Goal: Submit feedback/report problem: Submit feedback/report problem

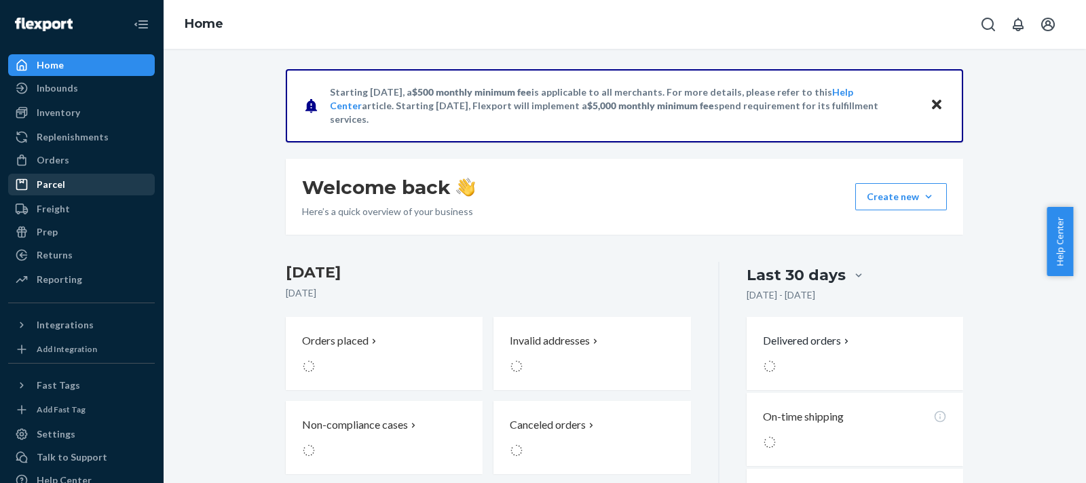
click at [65, 185] on div "Parcel" at bounding box center [82, 184] width 144 height 19
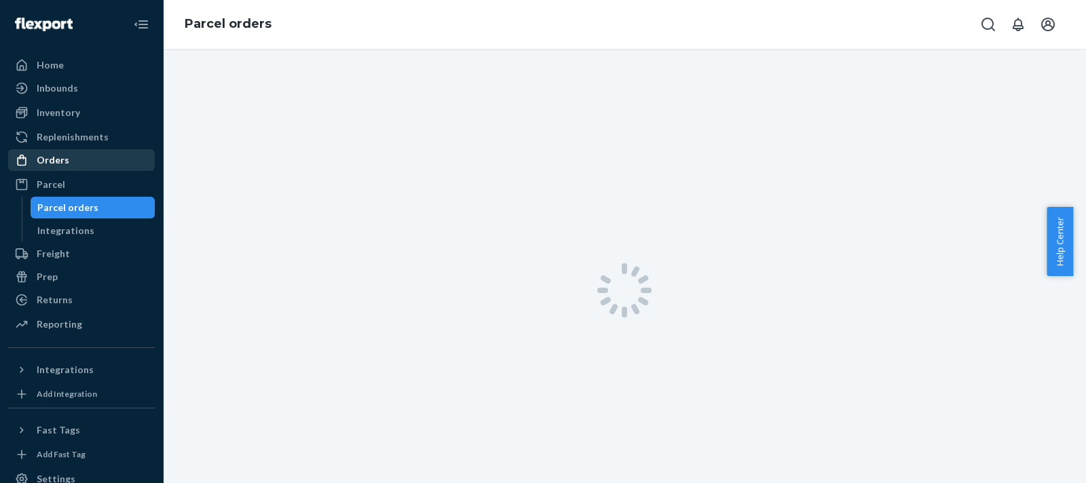
click at [61, 168] on div "Orders" at bounding box center [82, 160] width 144 height 19
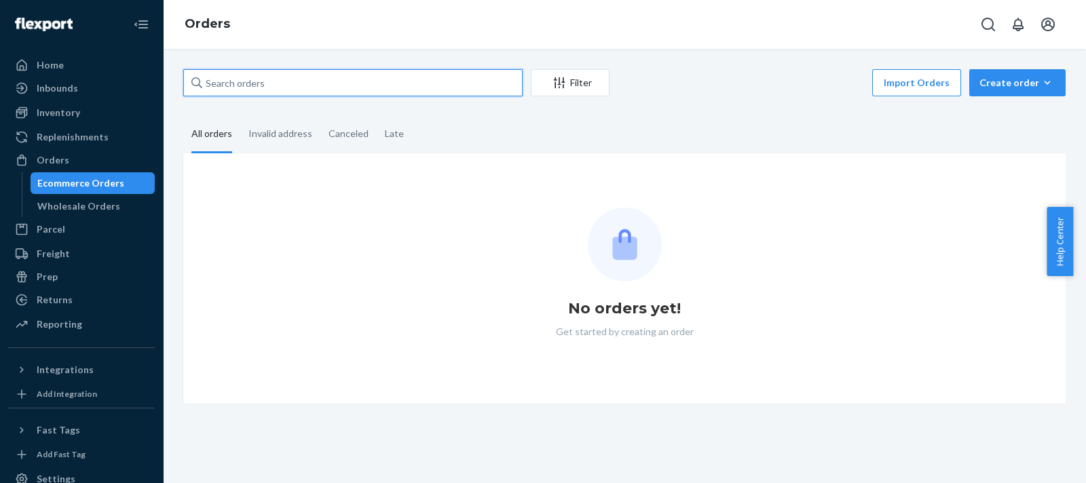
click at [280, 86] on input "text" at bounding box center [352, 82] width 339 height 27
paste input "2409271"
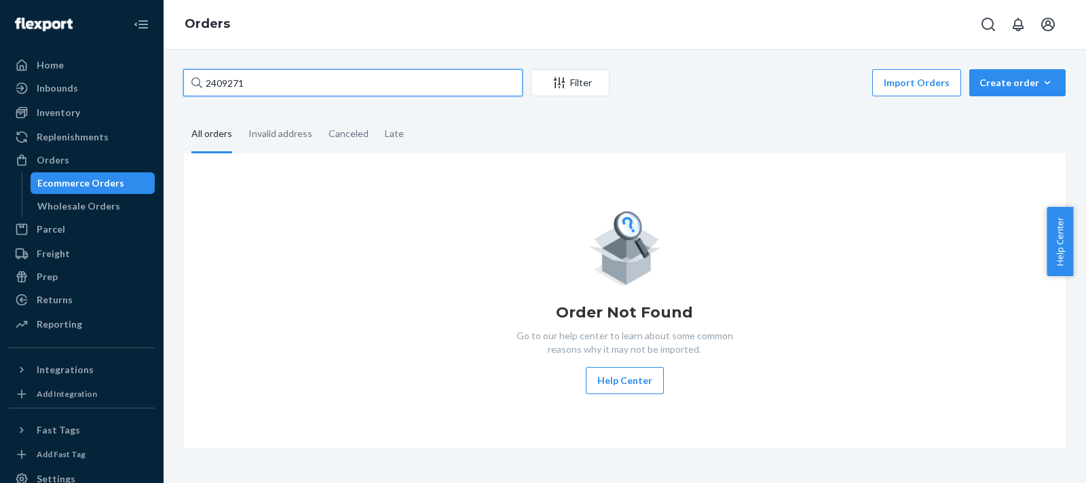
type input "2409271"
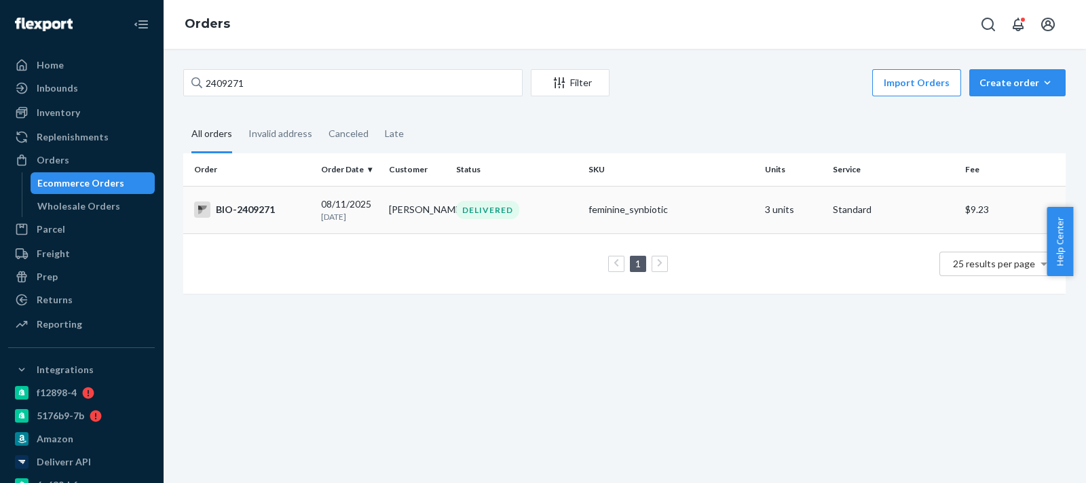
click at [370, 221] on p "[DATE]" at bounding box center [349, 217] width 57 height 12
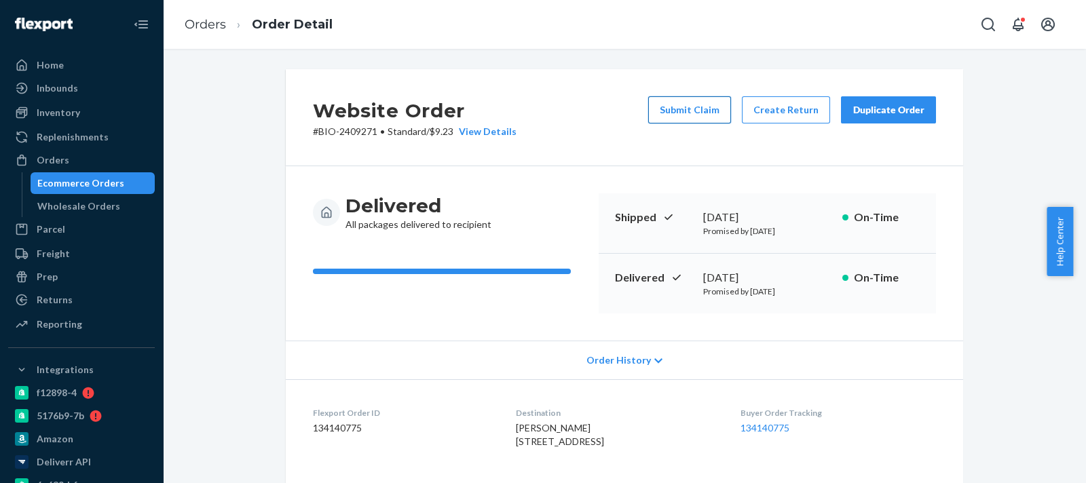
click at [680, 115] on button "Submit Claim" at bounding box center [689, 109] width 83 height 27
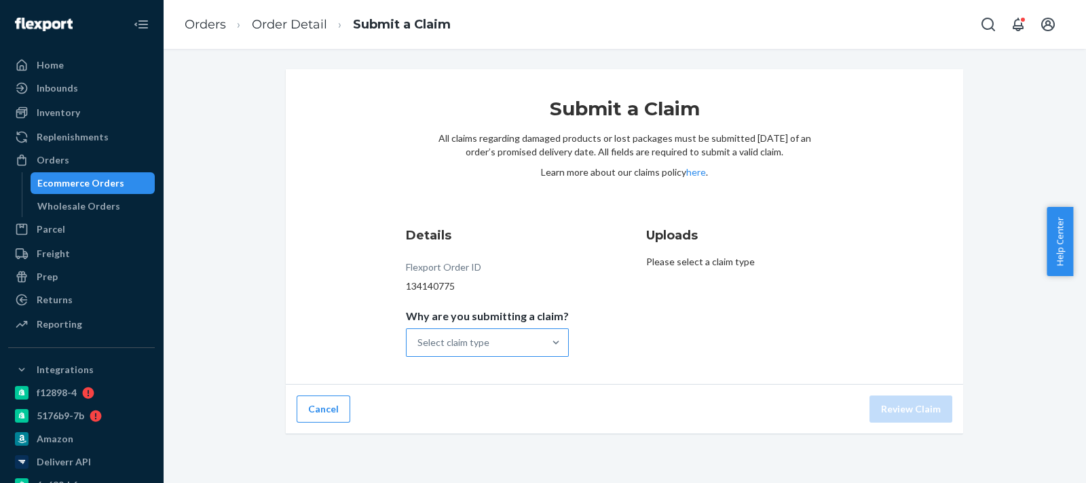
click at [499, 332] on div "Select claim type" at bounding box center [475, 342] width 137 height 27
click at [419, 336] on input "Why are you submitting a claim? Select claim type" at bounding box center [417, 343] width 1 height 14
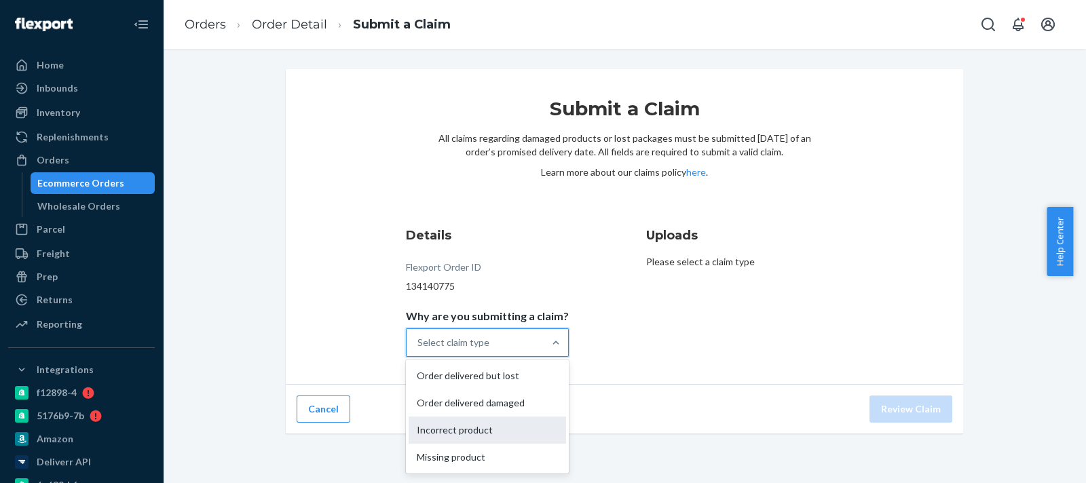
click at [474, 432] on div "Incorrect product" at bounding box center [487, 430] width 157 height 27
click at [419, 350] on input "Why are you submitting a claim? option Incorrect product focused, 3 of 4. 4 res…" at bounding box center [417, 343] width 1 height 14
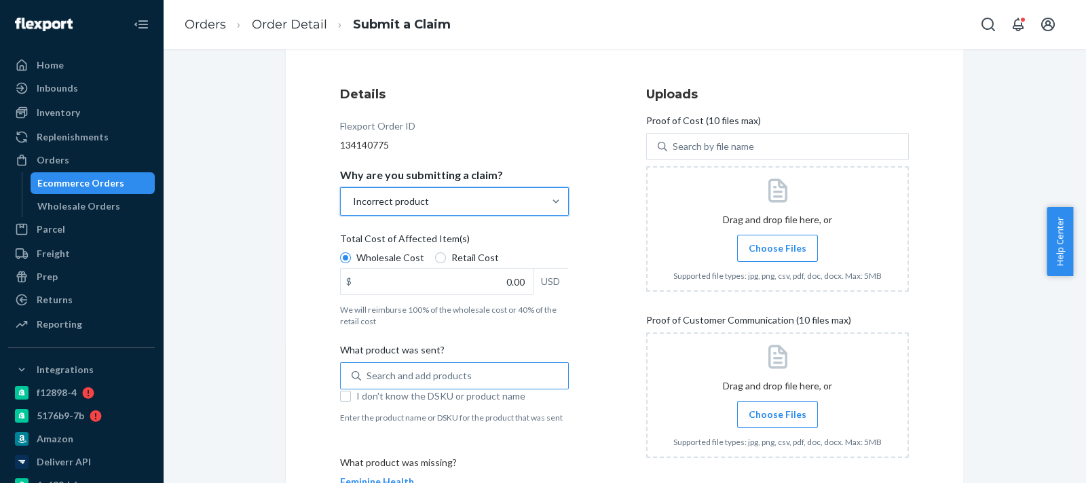
scroll to position [265, 0]
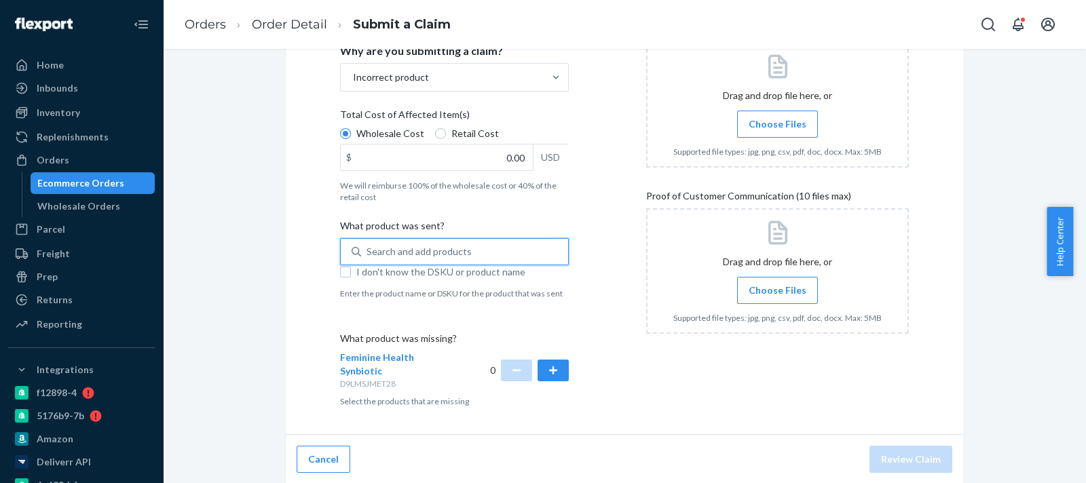
click at [467, 255] on div "Search and add products" at bounding box center [464, 252] width 207 height 24
click at [368, 255] on input "0 results available. Use Up and Down to choose options, press Enter to select t…" at bounding box center [367, 252] width 1 height 14
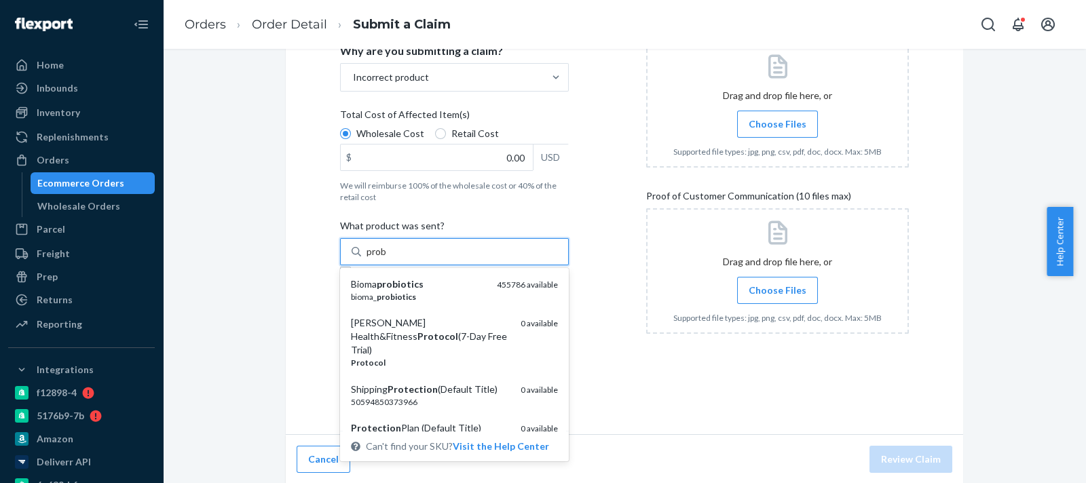
type input "probi"
click at [451, 289] on div "Bioma probiotics" at bounding box center [418, 285] width 135 height 14
click at [390, 259] on input "probi" at bounding box center [379, 252] width 24 height 14
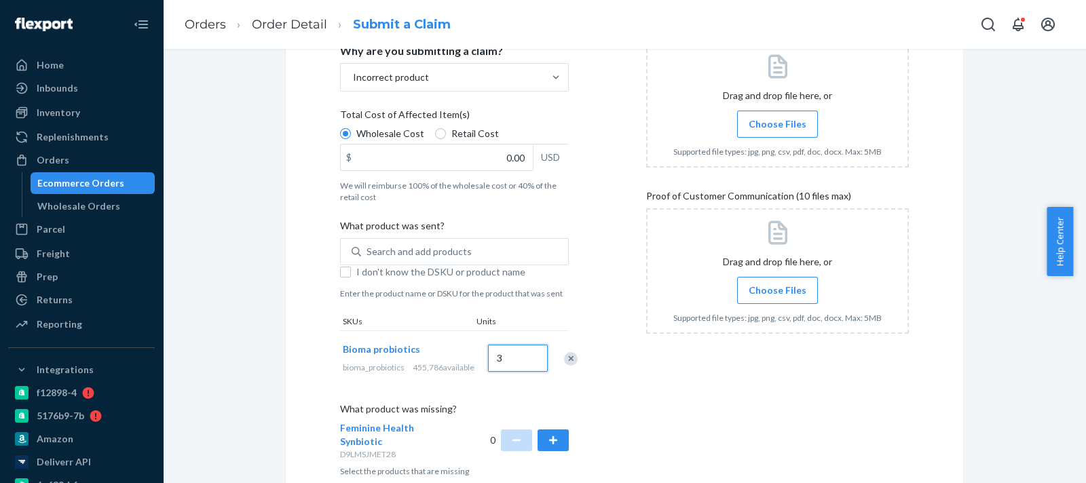
type input "3"
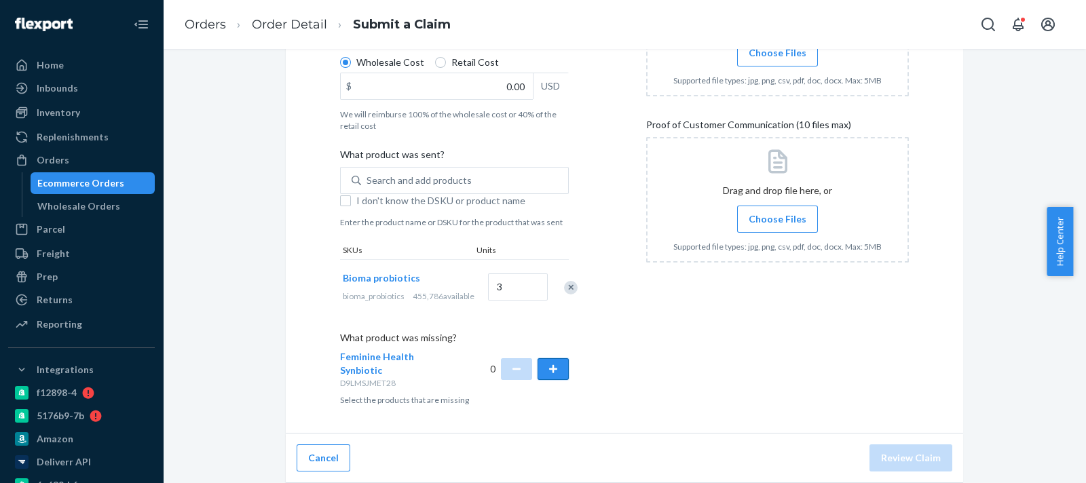
click at [548, 362] on button "button" at bounding box center [553, 369] width 31 height 22
click at [548, 363] on button "button" at bounding box center [553, 369] width 31 height 22
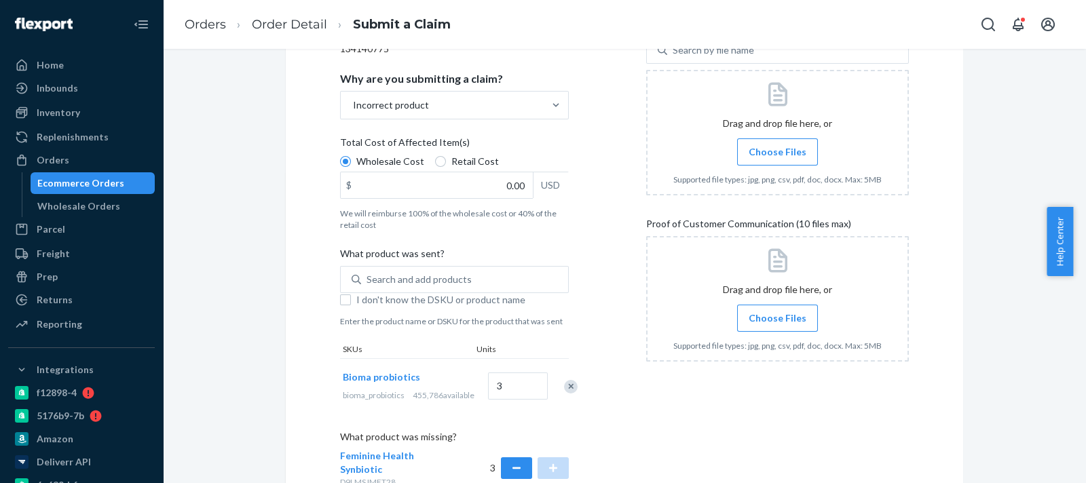
scroll to position [234, 0]
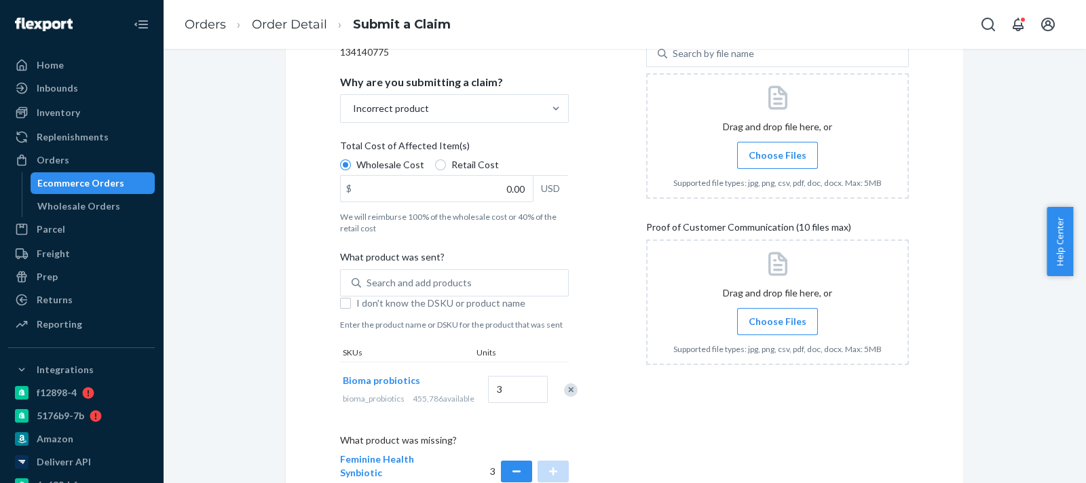
click at [771, 315] on span "Choose Files" at bounding box center [778, 322] width 58 height 14
click at [777, 315] on input "Choose Files" at bounding box center [777, 321] width 1 height 15
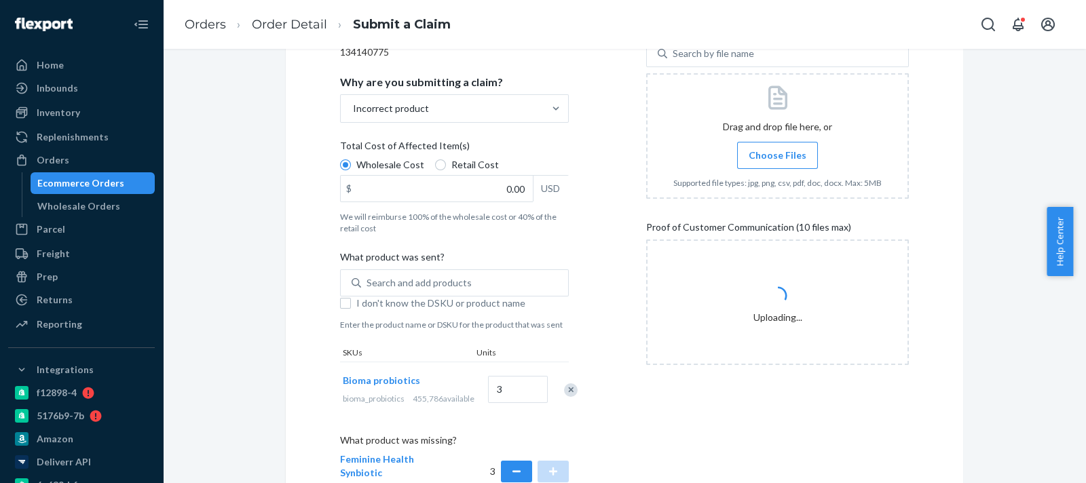
click at [782, 164] on label "Choose Files" at bounding box center [777, 155] width 81 height 27
click at [778, 163] on input "Choose Files" at bounding box center [777, 155] width 1 height 15
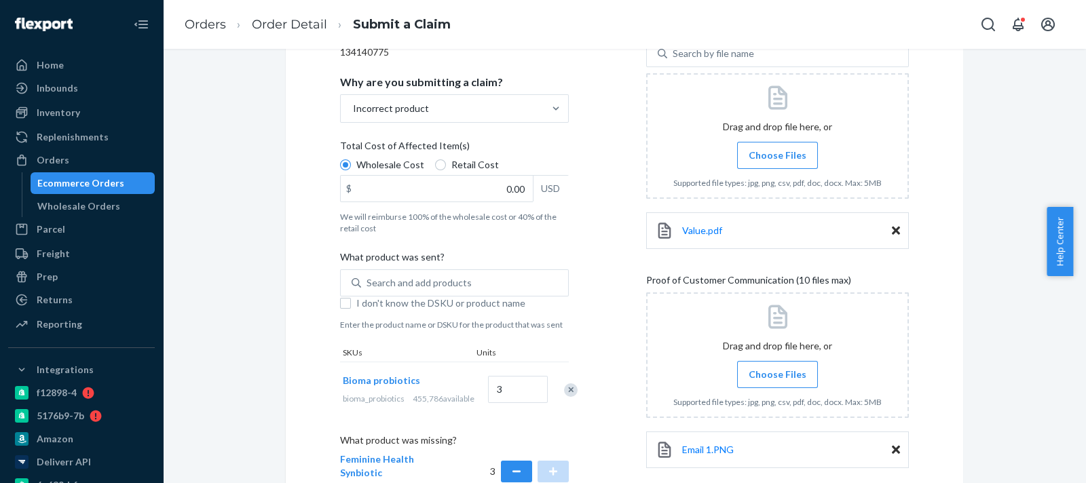
scroll to position [345, 0]
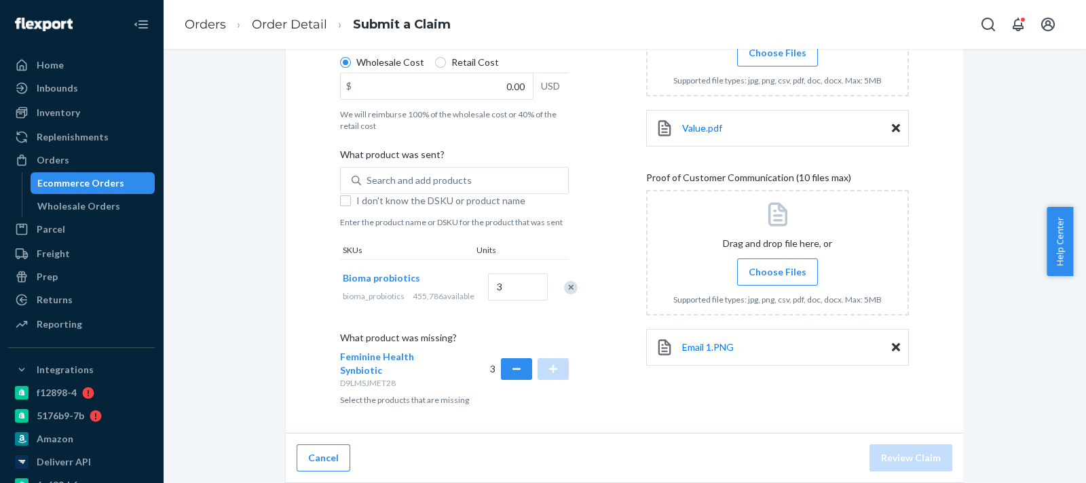
click at [760, 265] on span "Choose Files" at bounding box center [778, 272] width 58 height 14
click at [777, 265] on input "Choose Files" at bounding box center [777, 272] width 1 height 15
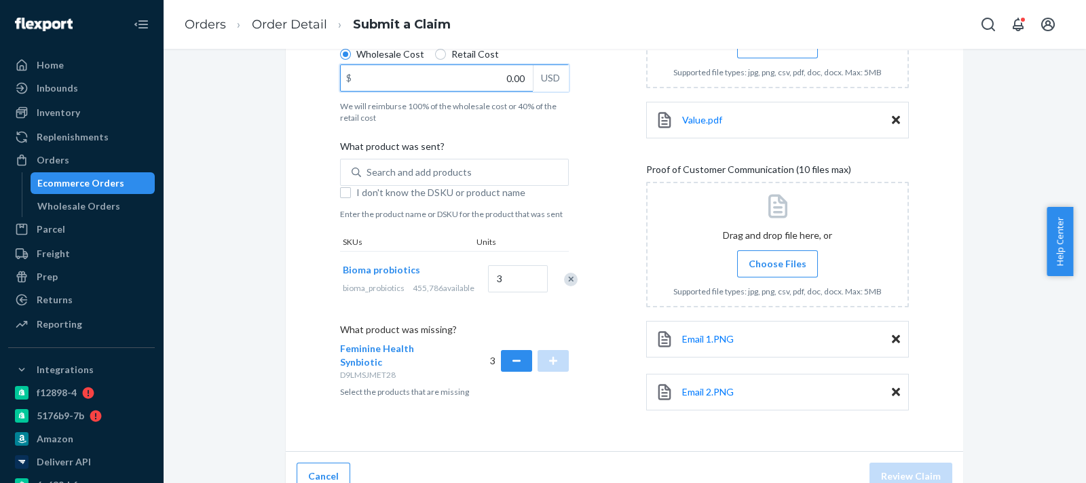
click at [447, 83] on input "0.00" at bounding box center [437, 78] width 192 height 26
paste input "69.36"
type input "69.36"
click at [621, 141] on div "Details Flexport Order ID 134140775 Why are you submitting a claim? Incorrect p…" at bounding box center [624, 153] width 569 height 542
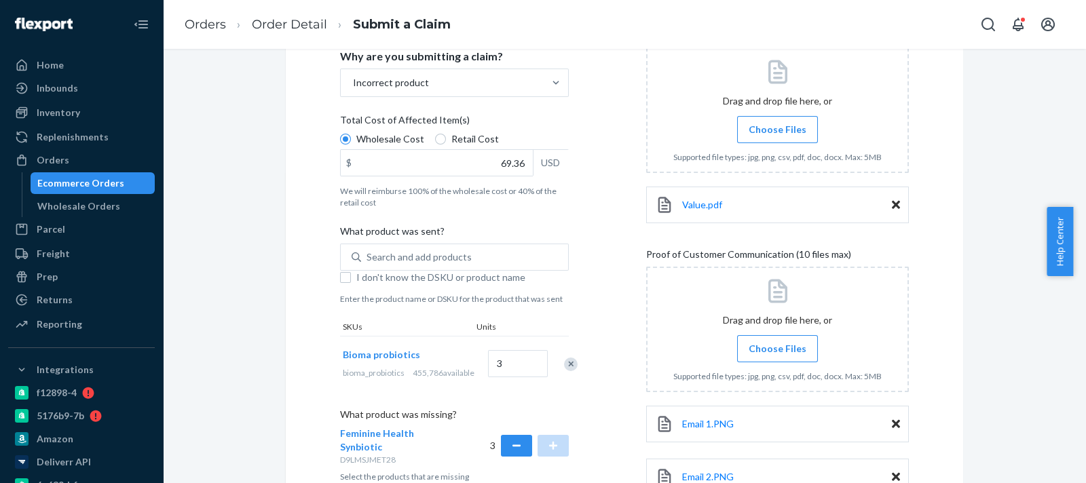
scroll to position [362, 0]
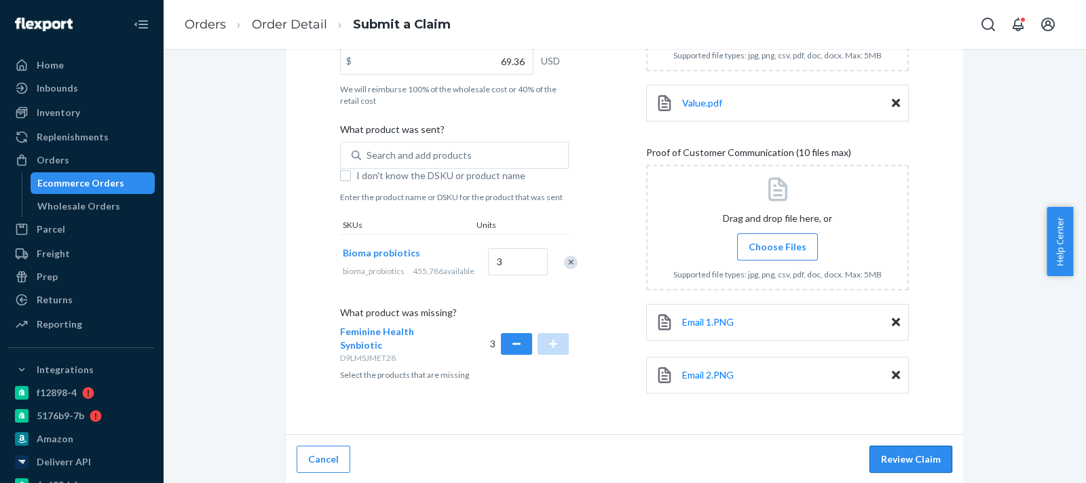
click at [909, 462] on button "Review Claim" at bounding box center [911, 459] width 83 height 27
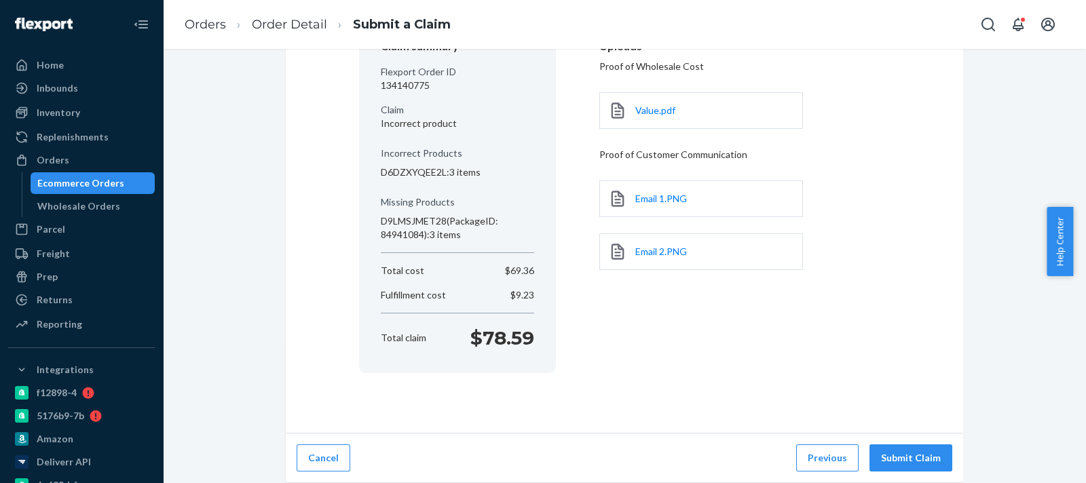
scroll to position [146, 0]
click at [875, 443] on div "Cancel Previous Submit Claim" at bounding box center [624, 460] width 677 height 50
click at [881, 455] on button "Submit Claim" at bounding box center [911, 459] width 83 height 27
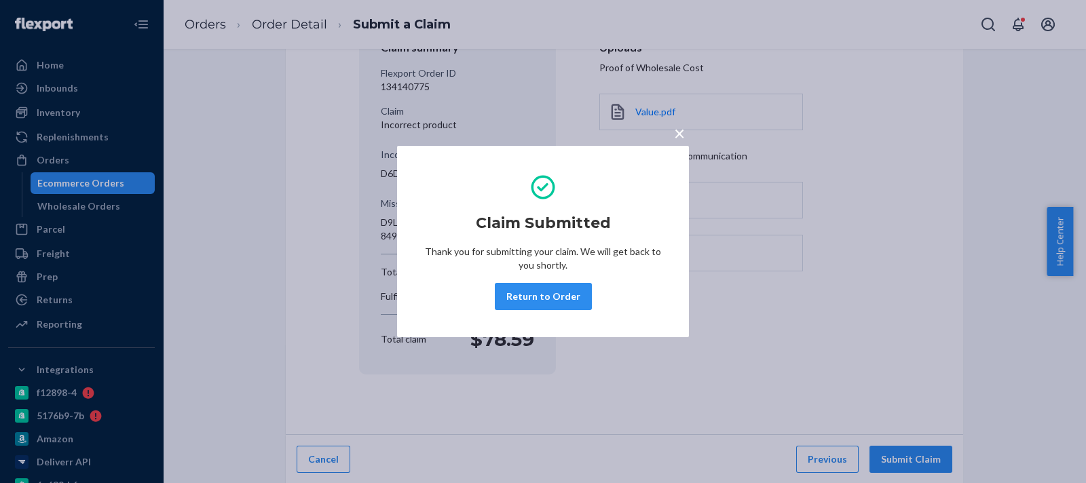
click at [793, 164] on div "× Claim Submitted Thank you for submitting your claim. We will get back to you …" at bounding box center [543, 241] width 1086 height 483
